Goal: Information Seeking & Learning: Learn about a topic

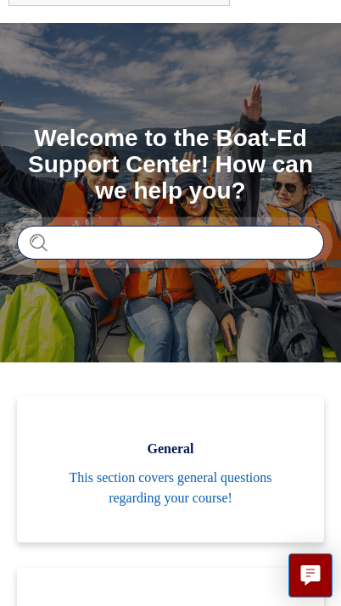
click at [229, 232] on input "Search" at bounding box center [170, 243] width 307 height 34
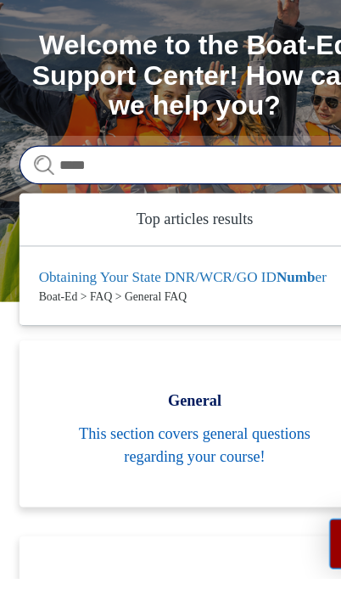
type input "******"
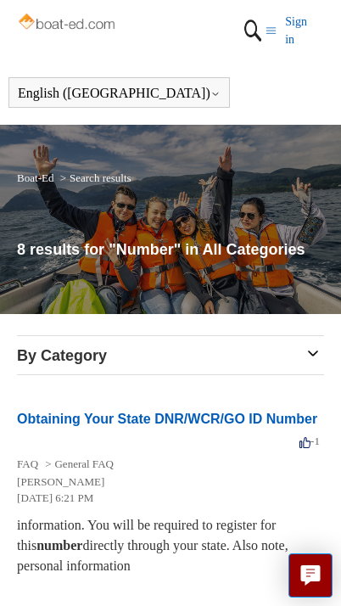
click at [40, 182] on link "Boat-Ed" at bounding box center [35, 177] width 36 height 13
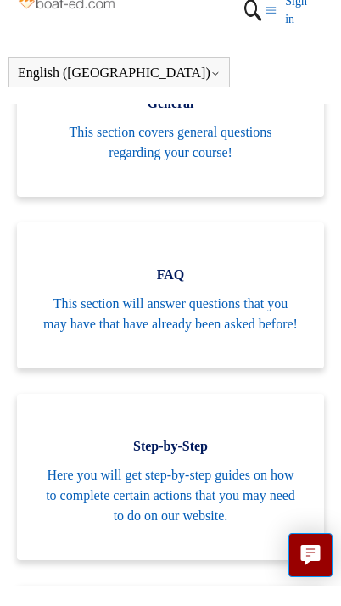
scroll to position [362, 0]
click at [240, 321] on span "This section will answer questions that you may have that have already been ask…" at bounding box center [170, 334] width 256 height 41
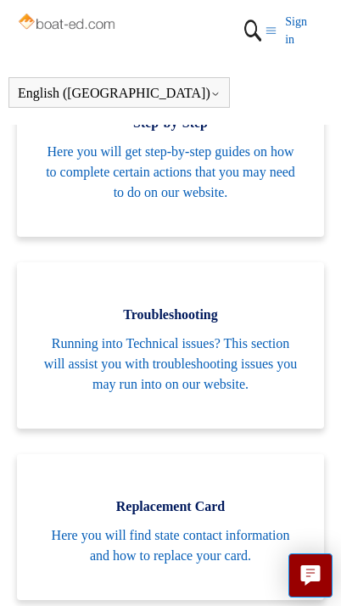
scroll to position [724, 0]
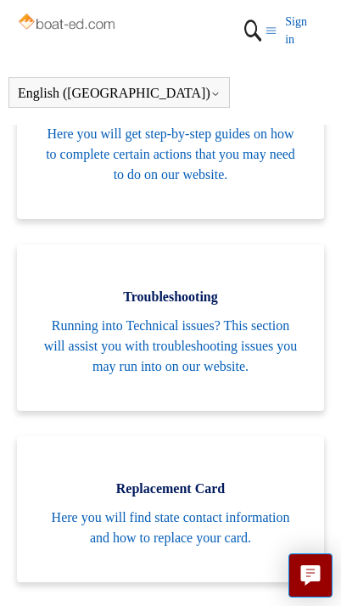
click at [231, 369] on span "Running into Technical issues? This section will assist you with troubleshootin…" at bounding box center [170, 346] width 256 height 61
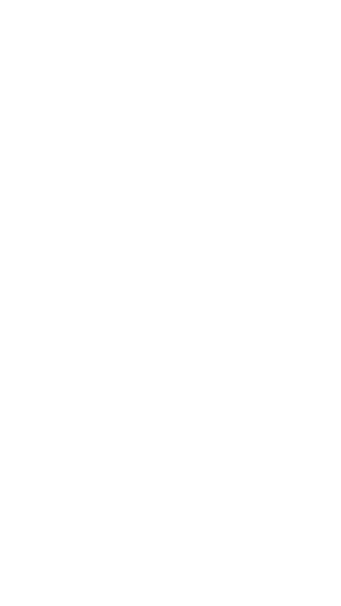
scroll to position [2165, 0]
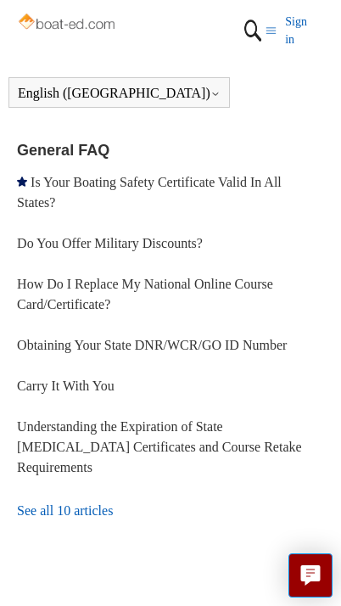
scroll to position [1071, 0]
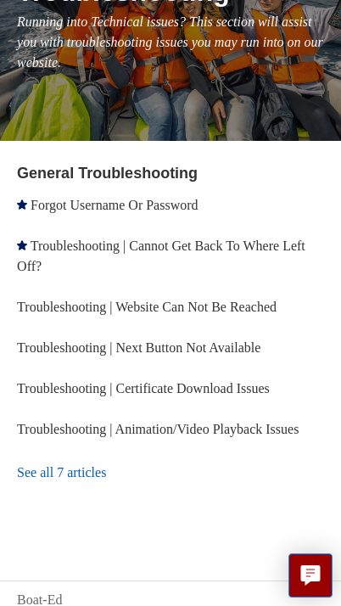
scroll to position [266, 0]
